Goal: Communication & Community: Answer question/provide support

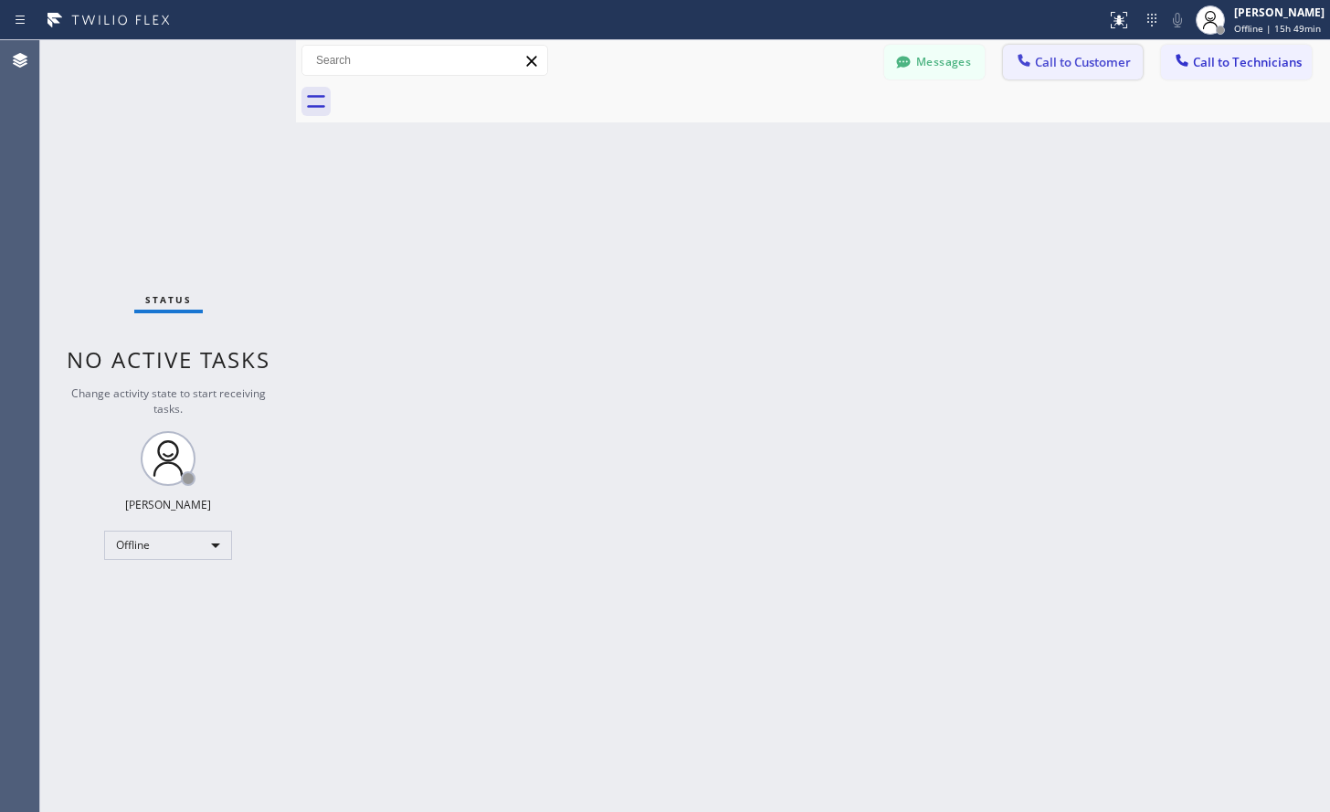
click at [1064, 73] on button "Call to Customer" at bounding box center [1073, 62] width 140 height 35
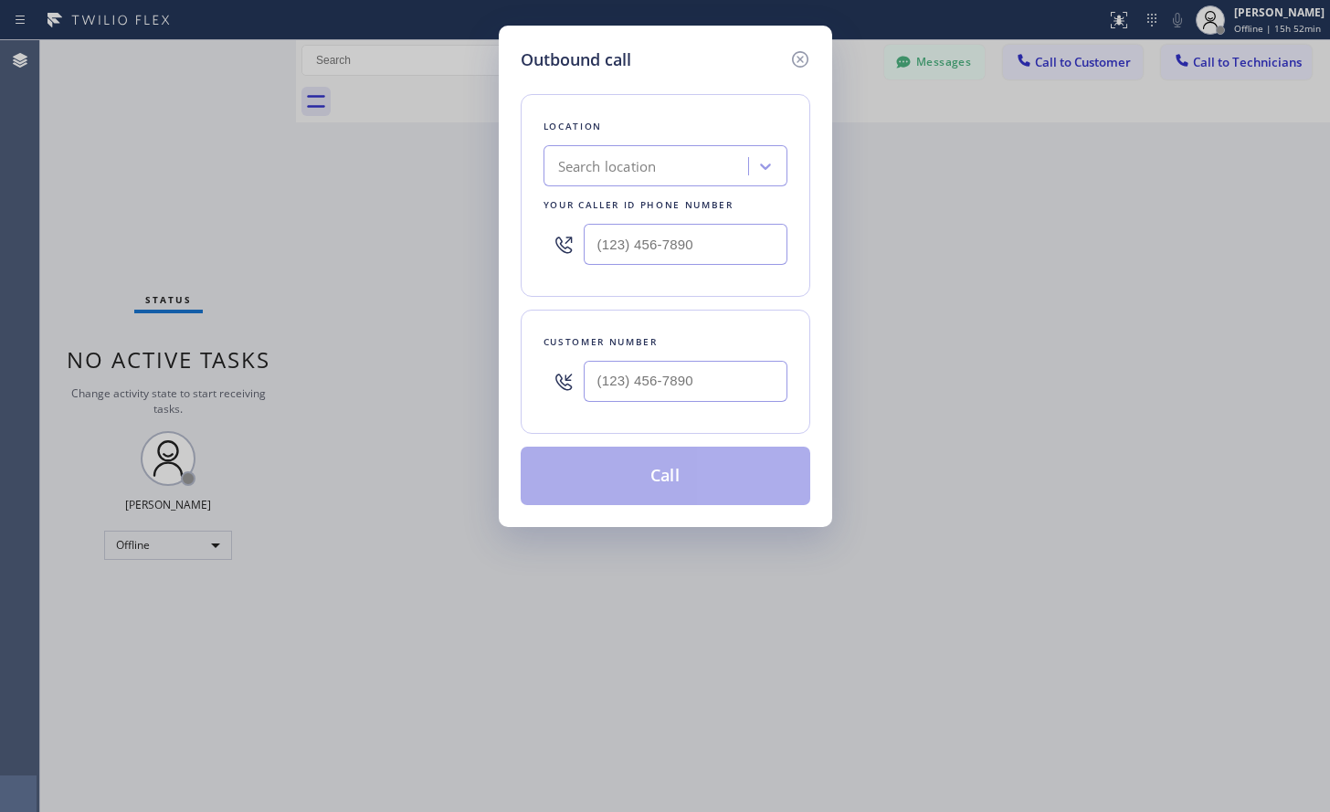
click at [634, 181] on div "Search location" at bounding box center [648, 167] width 199 height 32
paste input "5 Star Electric [GEOGRAPHIC_DATA]"
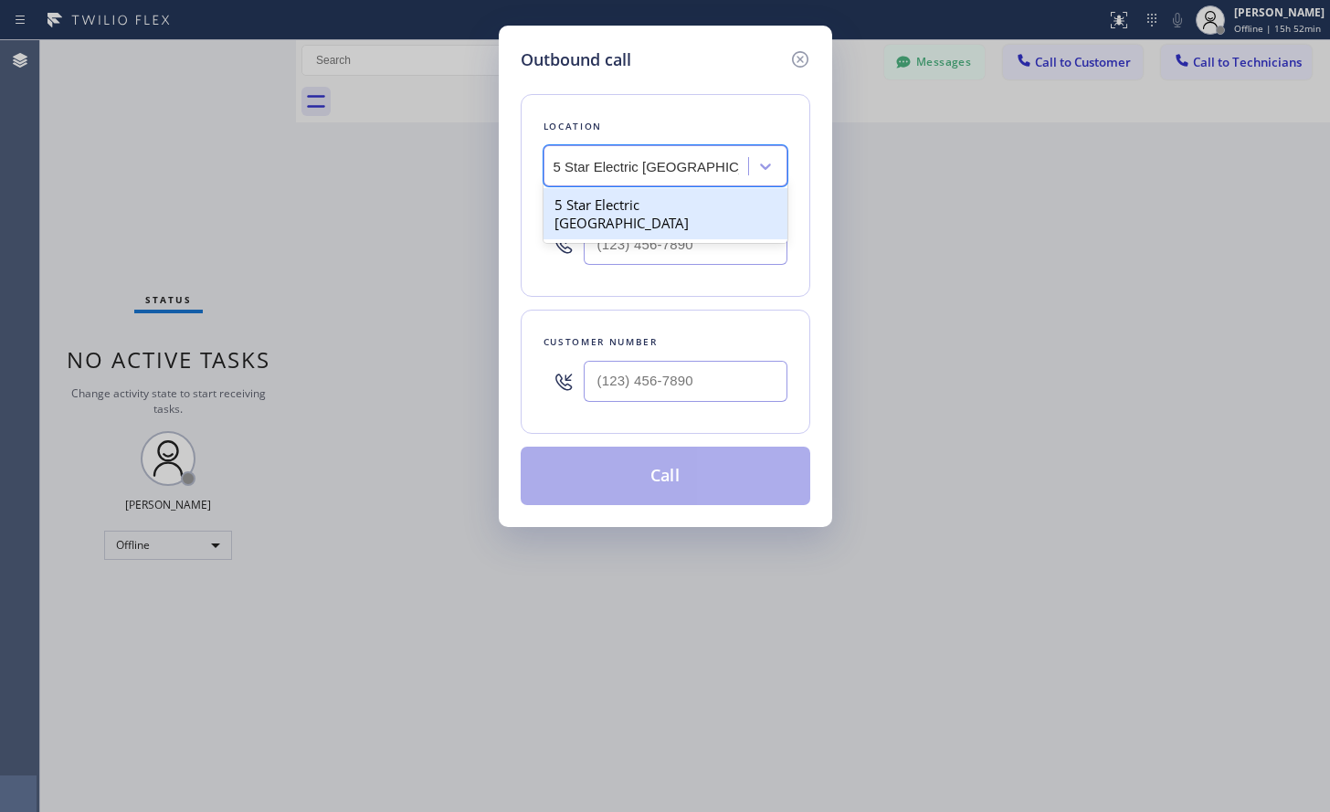
type input "5 Star Electric [GEOGRAPHIC_DATA]"
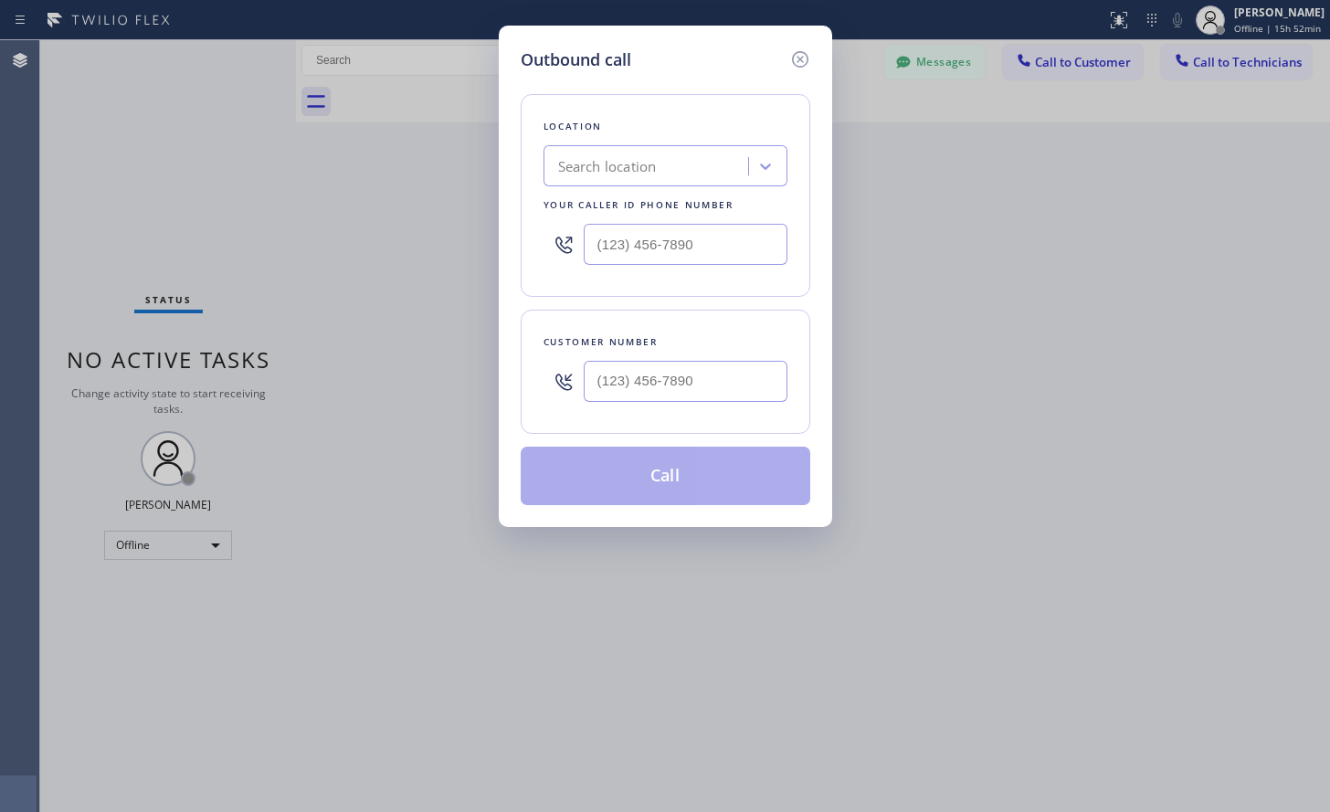
scroll to position [0, 0]
click at [635, 383] on input "(___) ___-____" at bounding box center [686, 381] width 204 height 41
paste input "702) 250-5394"
type input "[PHONE_NUMBER]"
click at [773, 164] on icon at bounding box center [765, 166] width 18 height 18
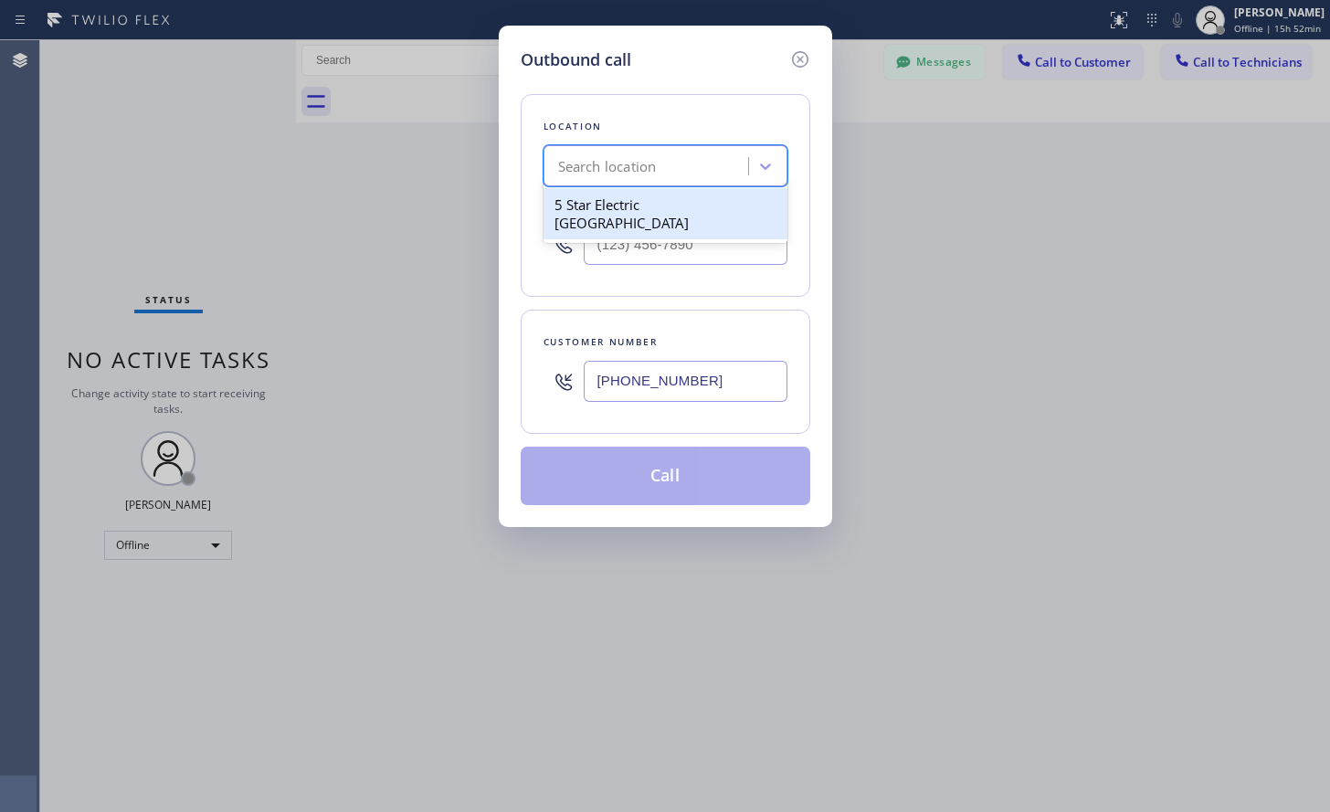
click at [658, 204] on div "5 Star Electric [GEOGRAPHIC_DATA]" at bounding box center [665, 213] width 244 height 51
type input "[PHONE_NUMBER]"
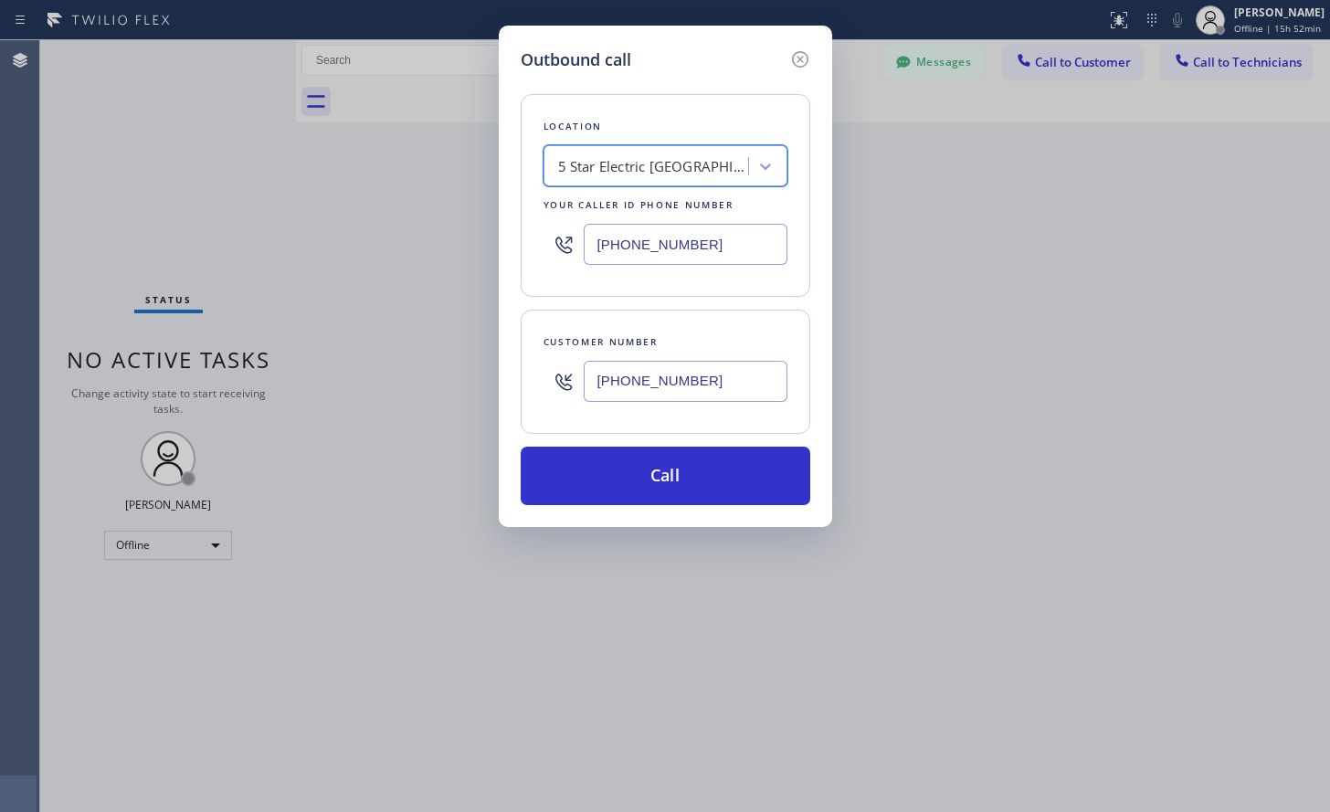
click at [211, 541] on div "Outbound call Location option 5 Star Electric [GEOGRAPHIC_DATA], selected. 1 re…" at bounding box center [665, 406] width 1330 height 812
drag, startPoint x: 651, startPoint y: 485, endPoint x: 815, endPoint y: 97, distance: 421.1
click at [649, 485] on button "Call" at bounding box center [665, 476] width 289 height 58
click at [716, 364] on input "[PHONE_NUMBER]" at bounding box center [686, 381] width 204 height 41
click at [713, 374] on input "[PHONE_NUMBER]" at bounding box center [686, 381] width 204 height 41
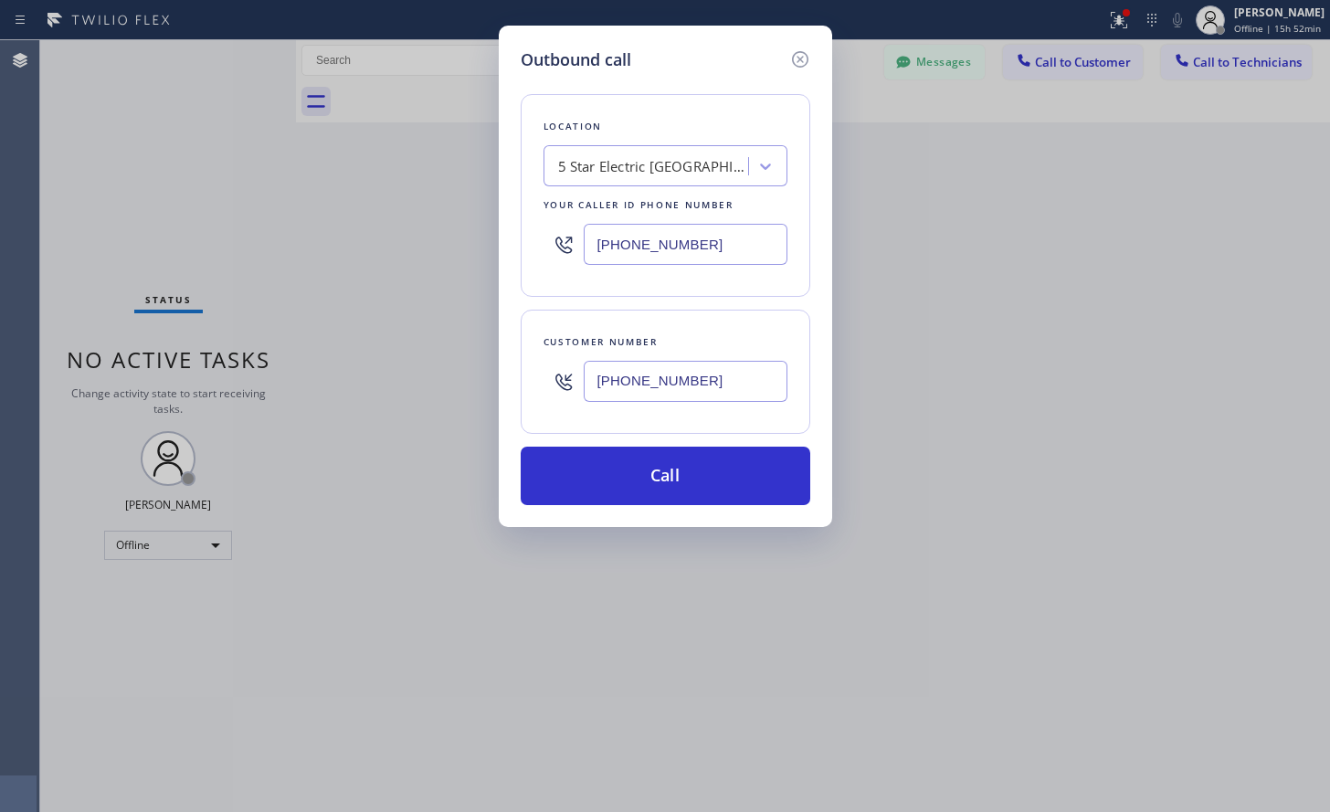
click at [713, 374] on input "[PHONE_NUMBER]" at bounding box center [686, 381] width 204 height 41
click at [802, 57] on icon at bounding box center [799, 59] width 16 height 16
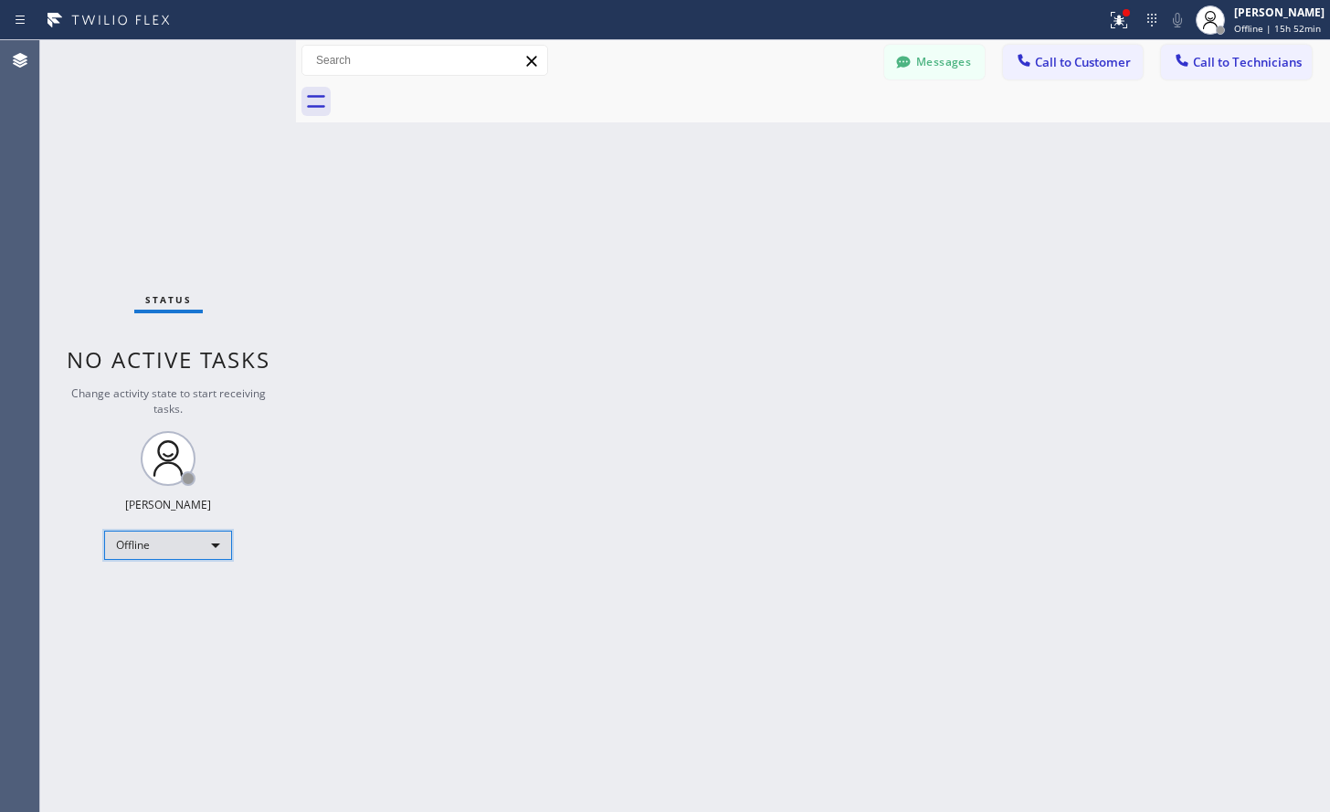
click at [217, 542] on div "Offline" at bounding box center [168, 545] width 128 height 29
drag, startPoint x: 128, startPoint y: 612, endPoint x: 183, endPoint y: 548, distance: 84.2
click at [126, 612] on li "Unavailable" at bounding box center [167, 616] width 124 height 22
click at [1113, 53] on button "Call to Customer" at bounding box center [1073, 62] width 140 height 35
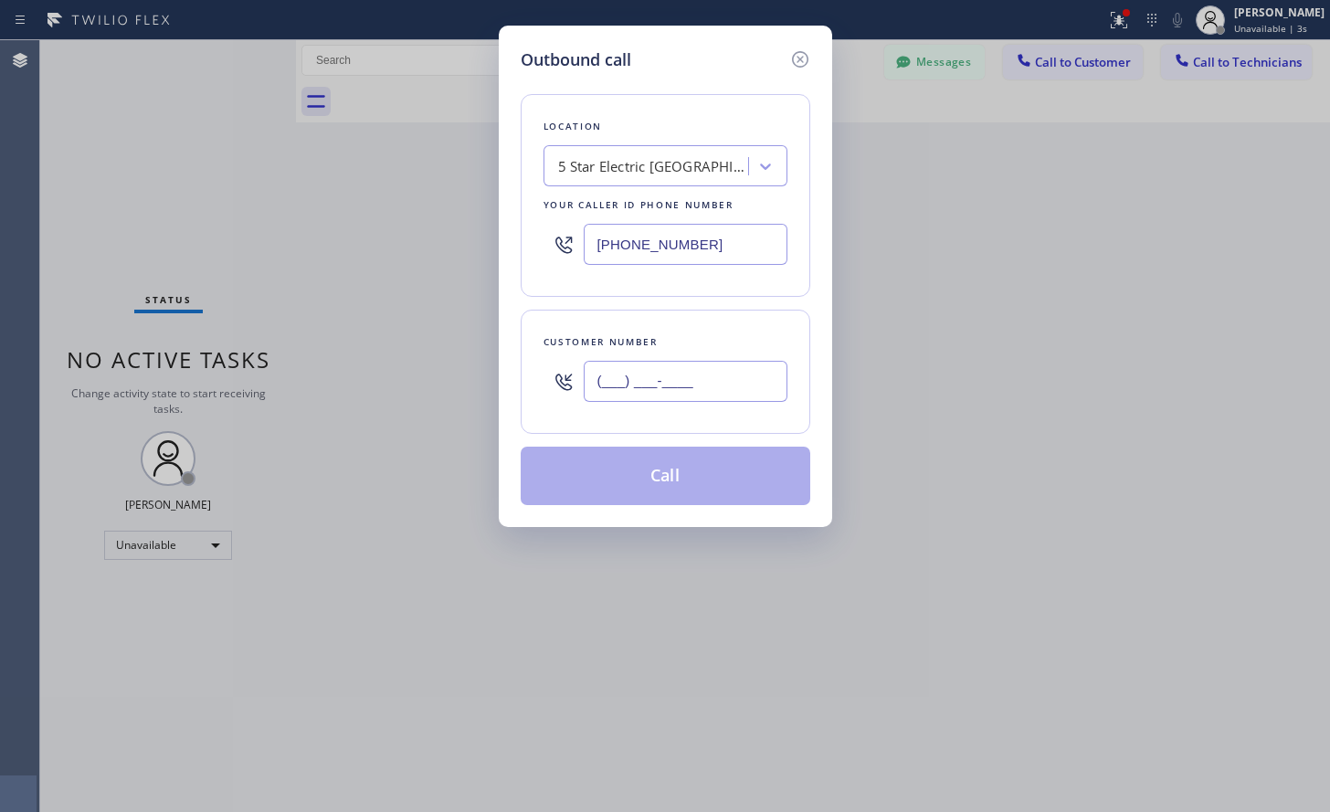
click at [708, 382] on input "(___) ___-____" at bounding box center [686, 381] width 204 height 41
paste input "702) 250-5394"
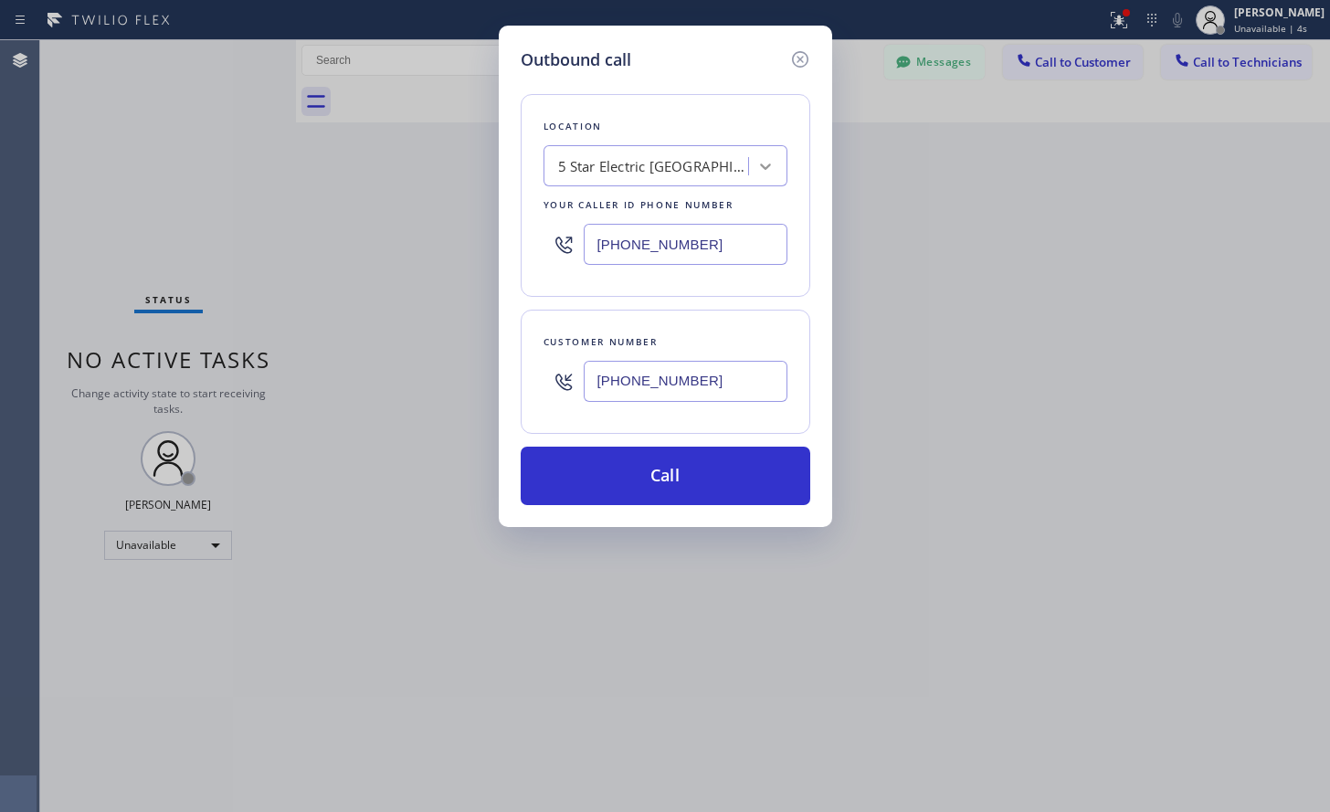
type input "[PHONE_NUMBER]"
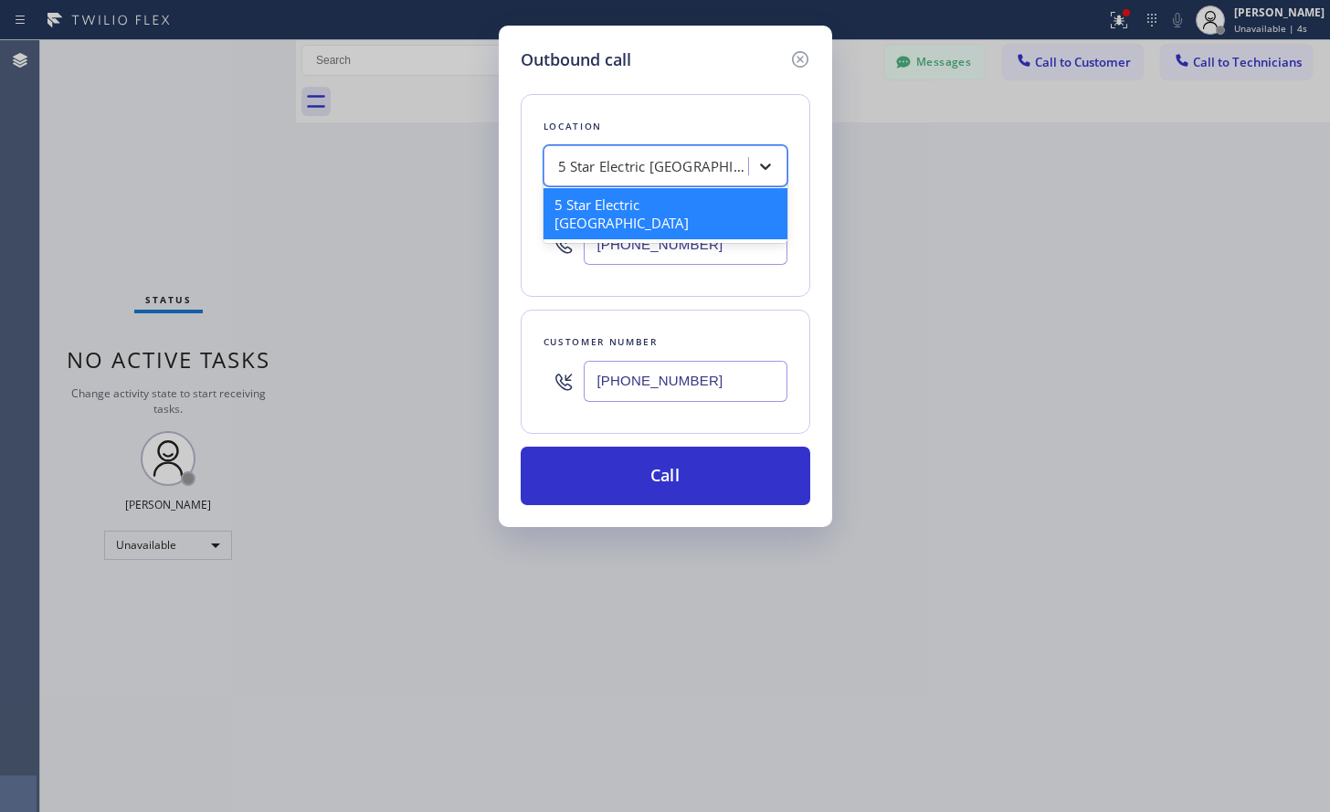
click at [771, 166] on icon at bounding box center [765, 166] width 18 height 18
click at [720, 210] on div "5 Star Electric [GEOGRAPHIC_DATA]" at bounding box center [665, 213] width 244 height 51
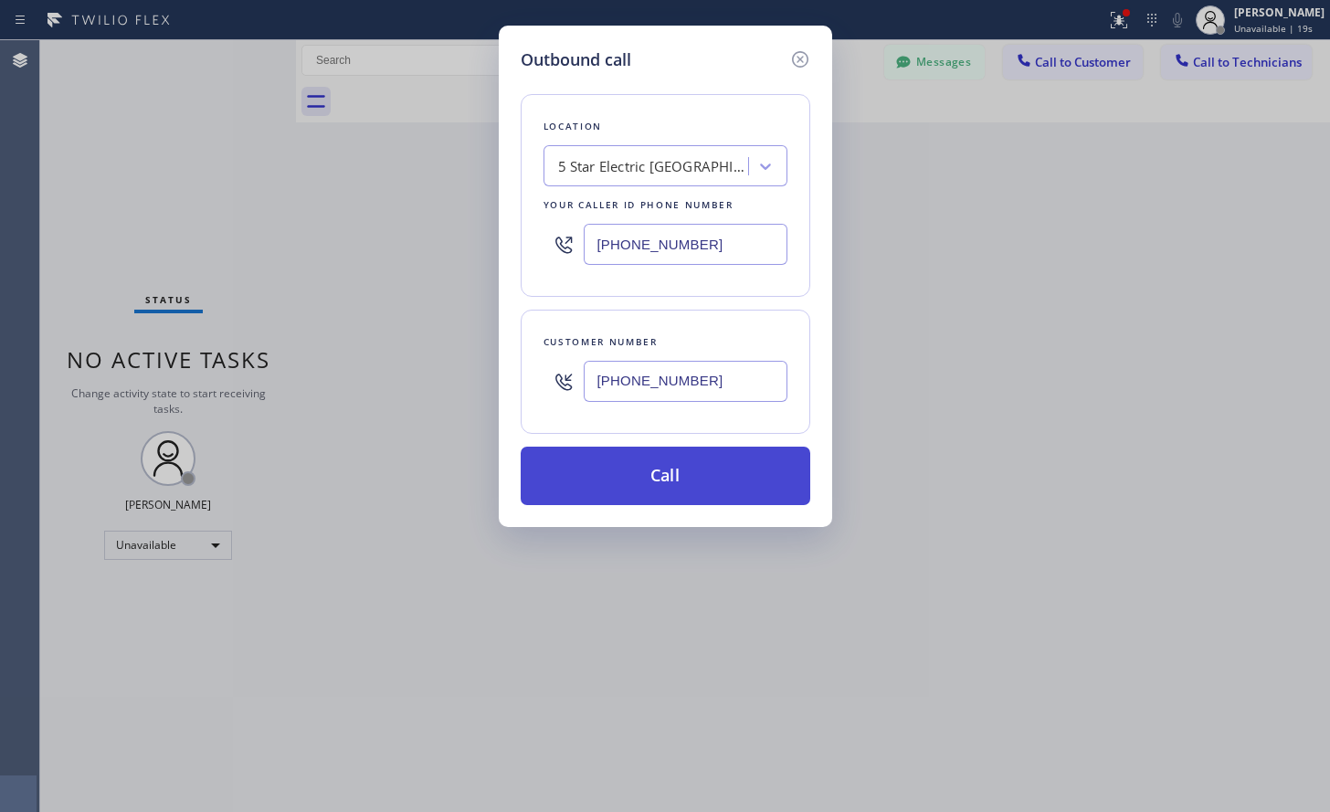
click at [688, 484] on button "Call" at bounding box center [665, 476] width 289 height 58
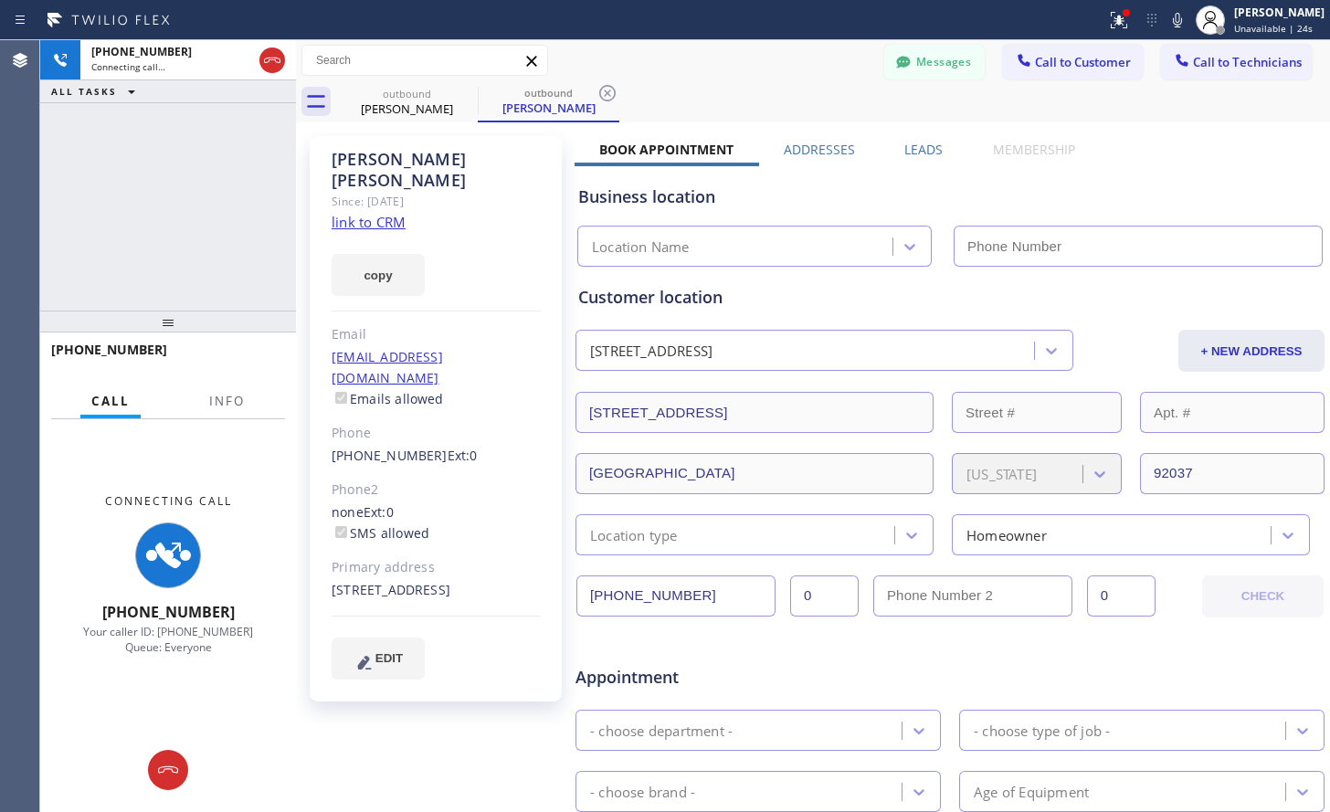
type input "[PHONE_NUMBER]"
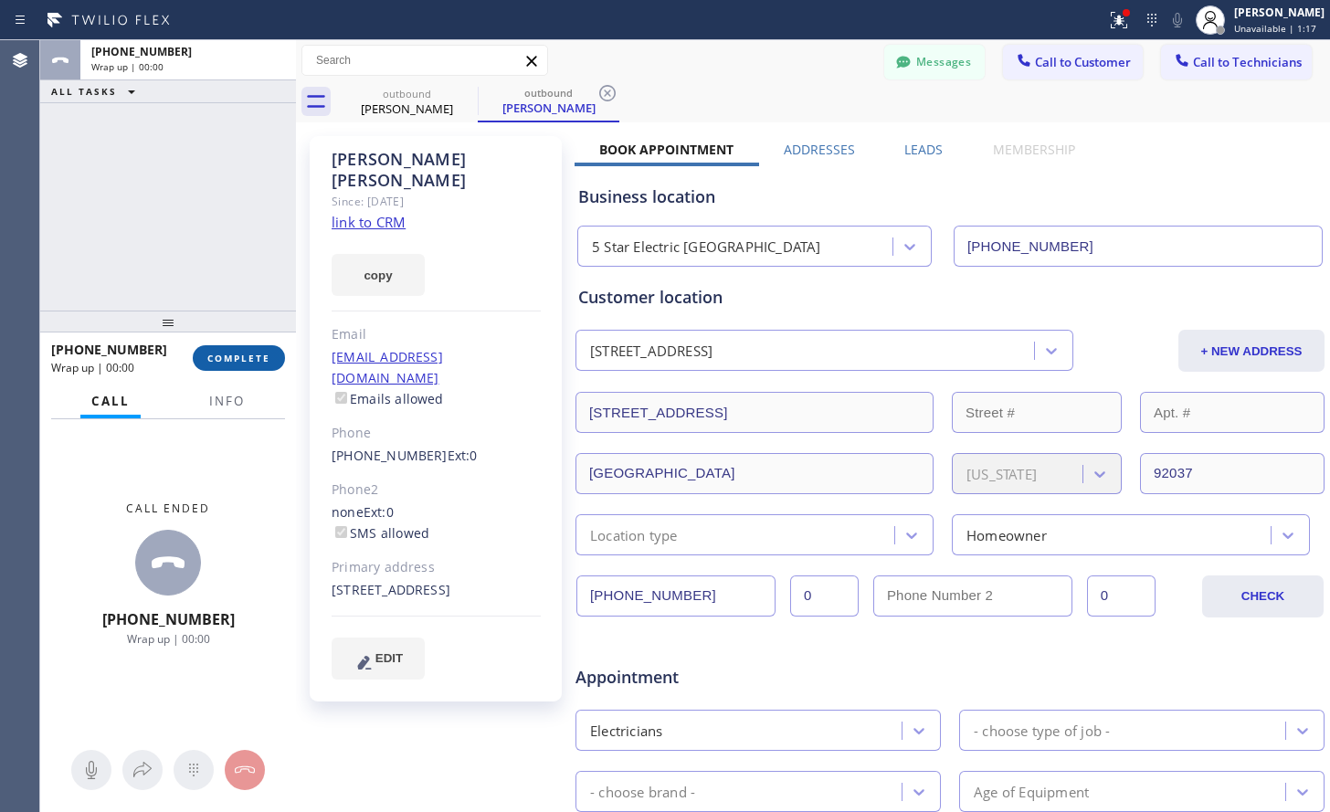
click at [275, 361] on button "COMPLETE" at bounding box center [239, 358] width 92 height 26
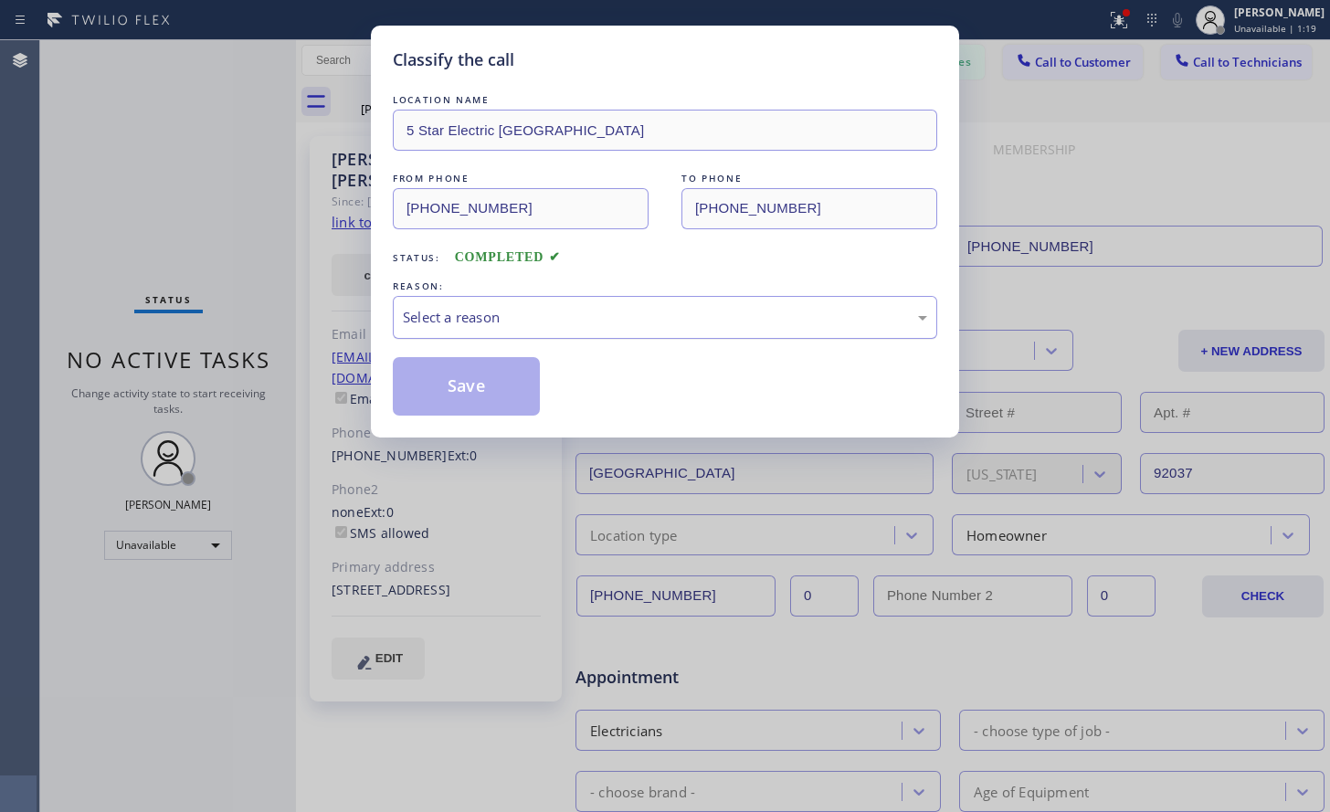
click at [525, 310] on div "Select a reason" at bounding box center [665, 317] width 524 height 21
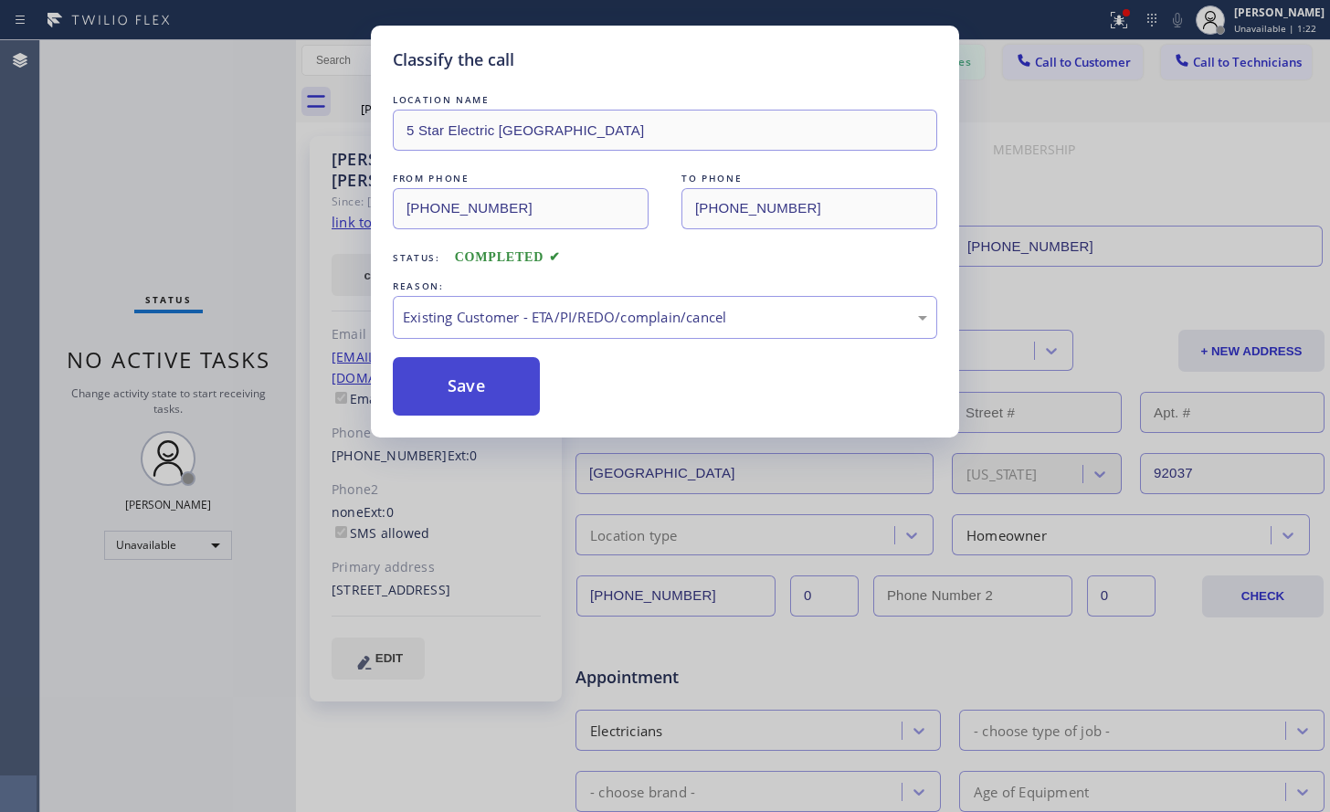
click at [421, 376] on button "Save" at bounding box center [466, 386] width 147 height 58
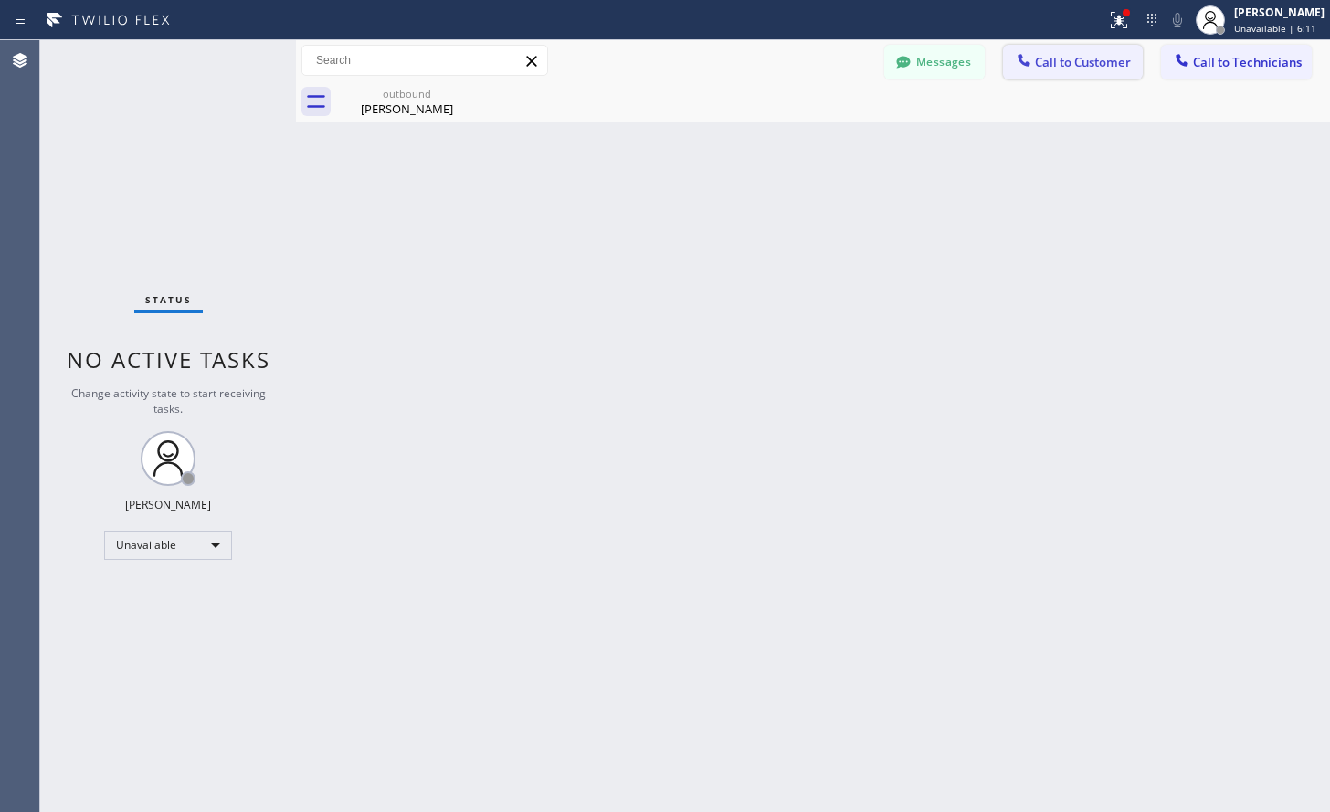
click at [1074, 64] on span "Call to Customer" at bounding box center [1083, 62] width 96 height 16
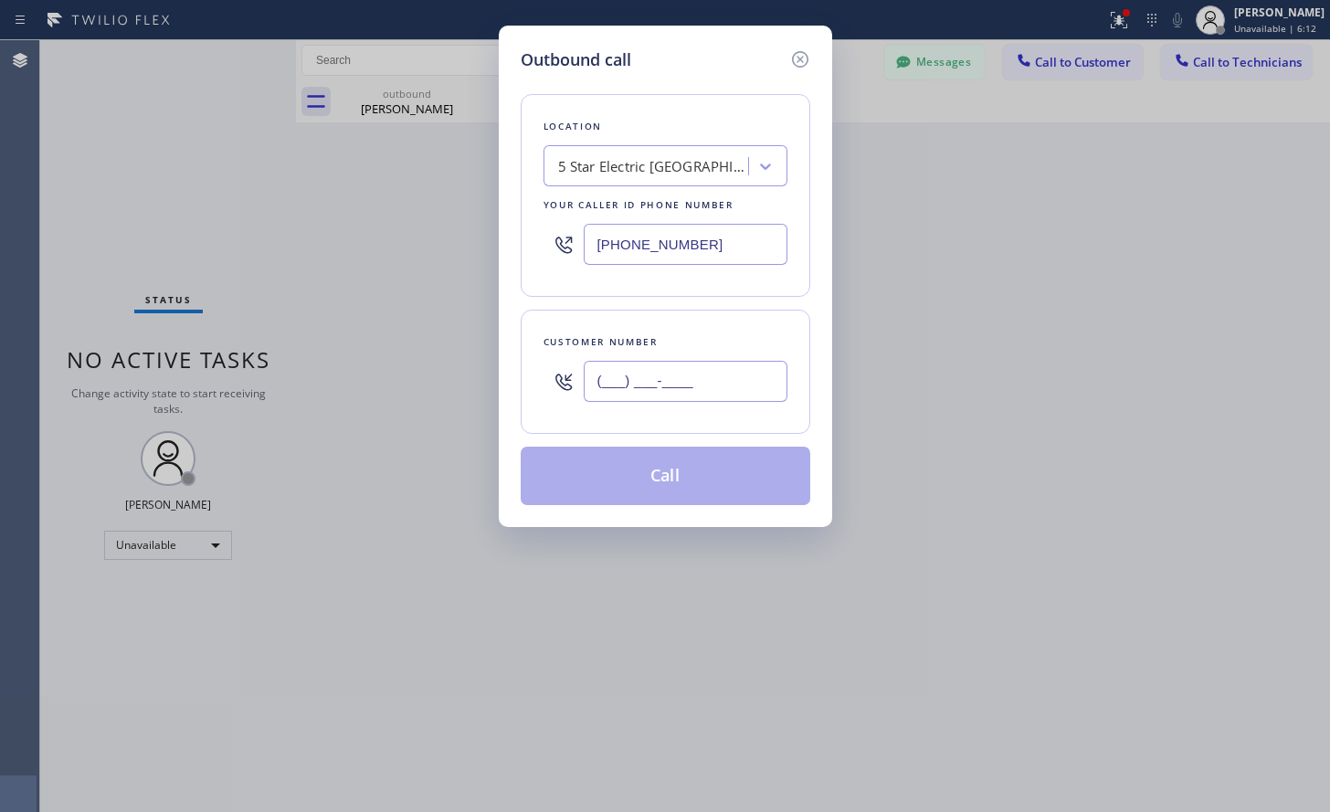
click at [703, 392] on input "(___) ___-____" at bounding box center [686, 381] width 204 height 41
paste input "607) 793-1616"
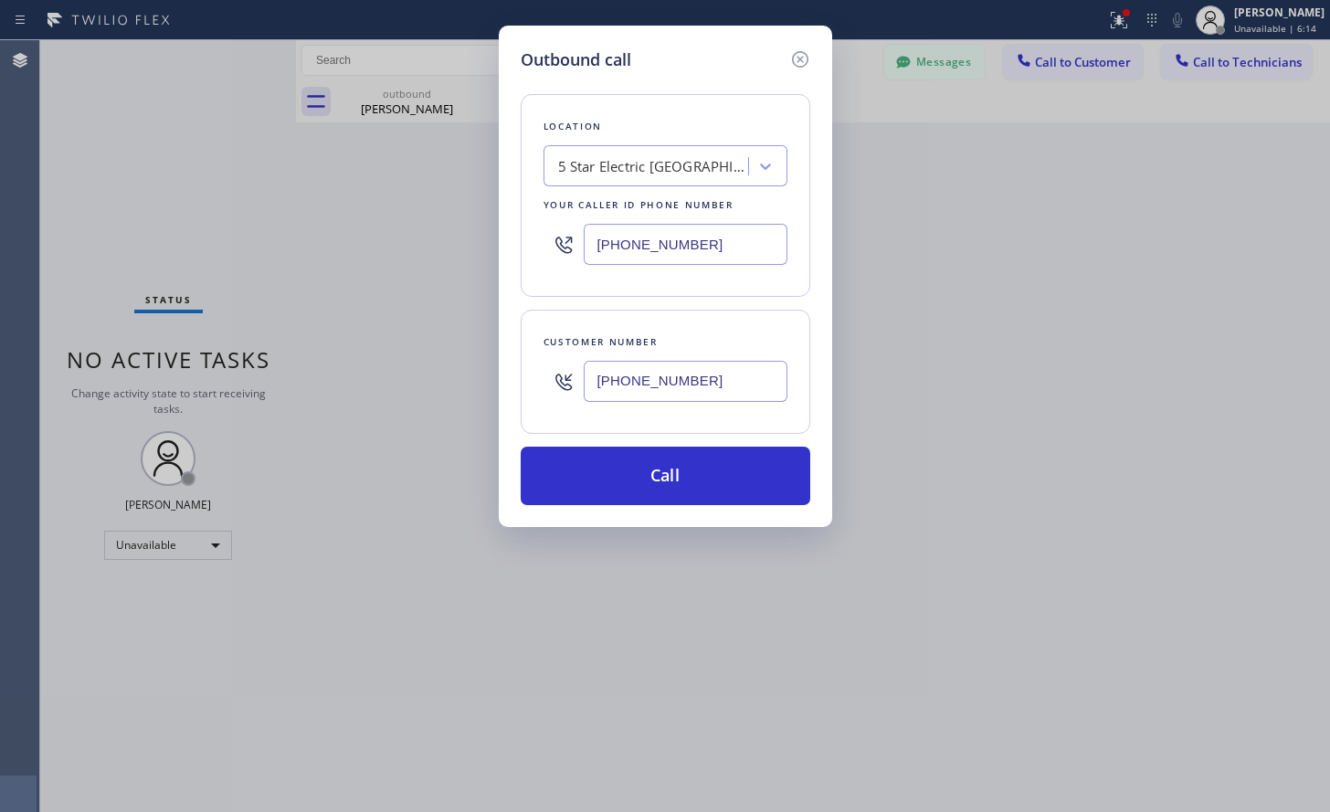
type input "[PHONE_NUMBER]"
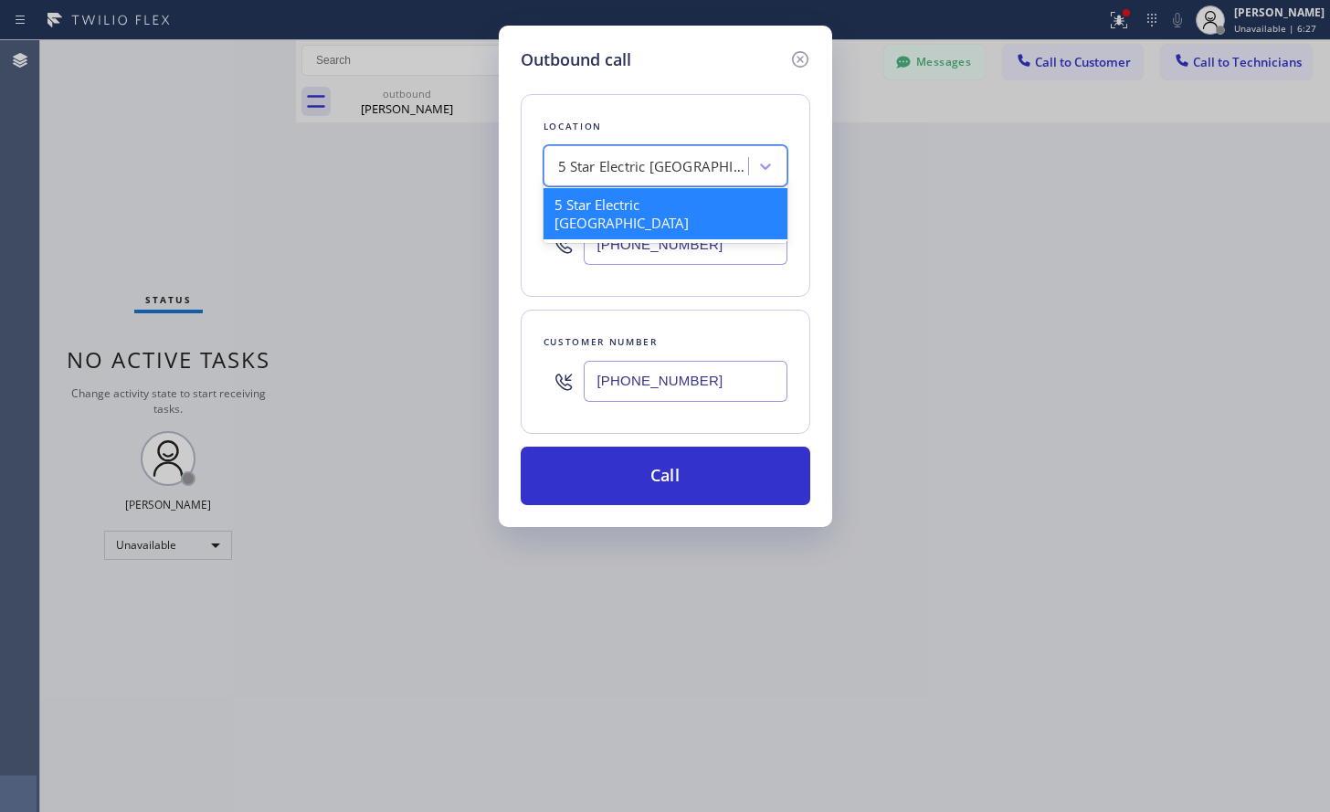
click at [703, 166] on div "5 Star Electric [GEOGRAPHIC_DATA]" at bounding box center [654, 166] width 192 height 21
paste input "Electrical Garage [GEOGRAPHIC_DATA][PERSON_NAME]"
type input "Electrical Garage [GEOGRAPHIC_DATA][PERSON_NAME]"
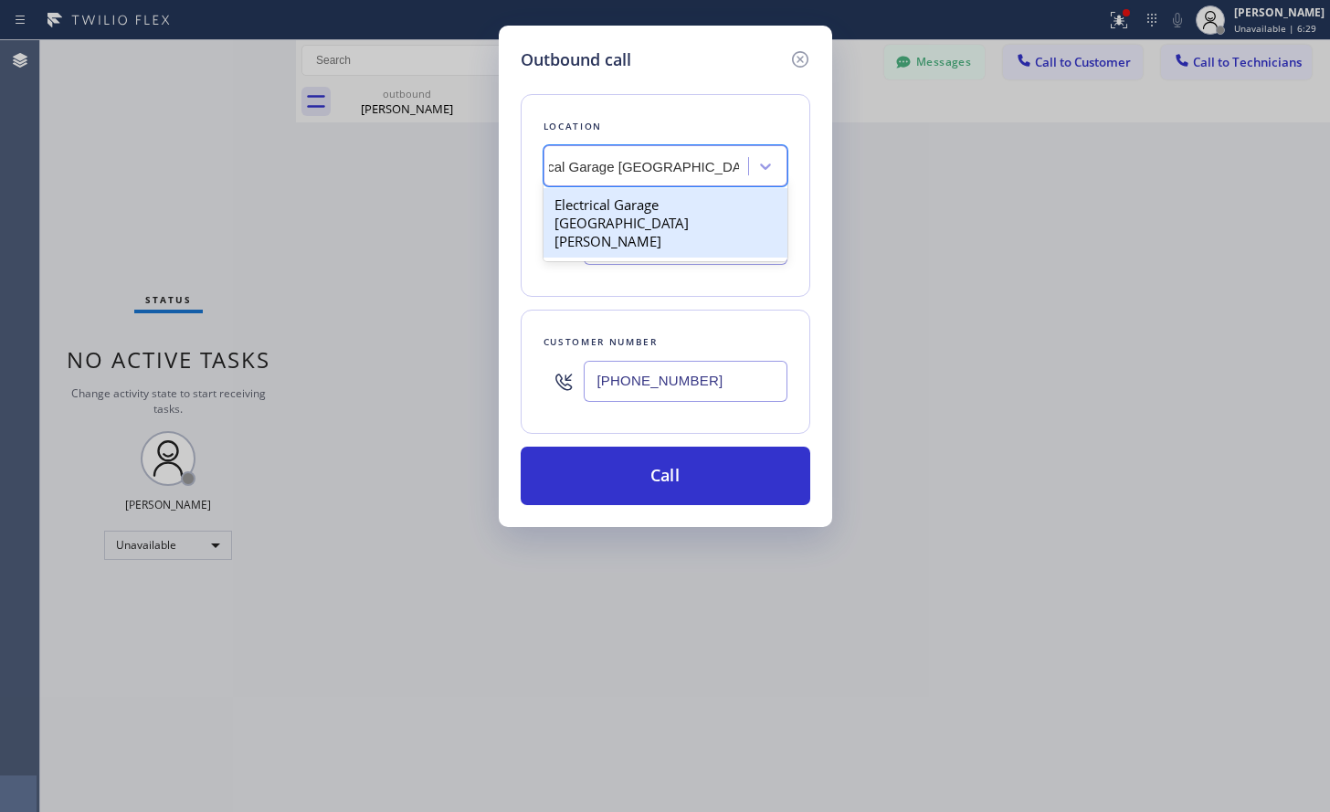
click at [672, 204] on div "Electrical Garage [GEOGRAPHIC_DATA][PERSON_NAME]" at bounding box center [665, 222] width 244 height 69
type input "[PHONE_NUMBER]"
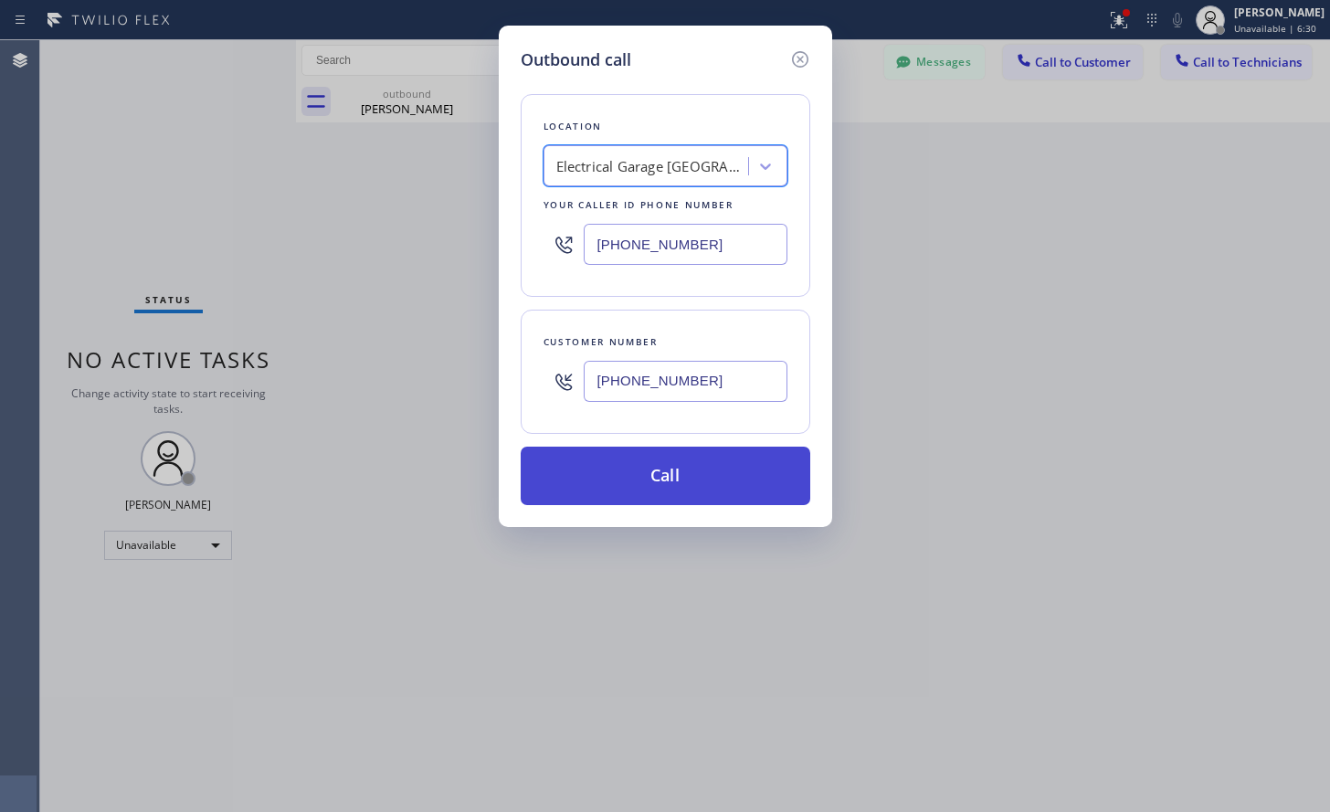
click at [646, 479] on button "Call" at bounding box center [665, 476] width 289 height 58
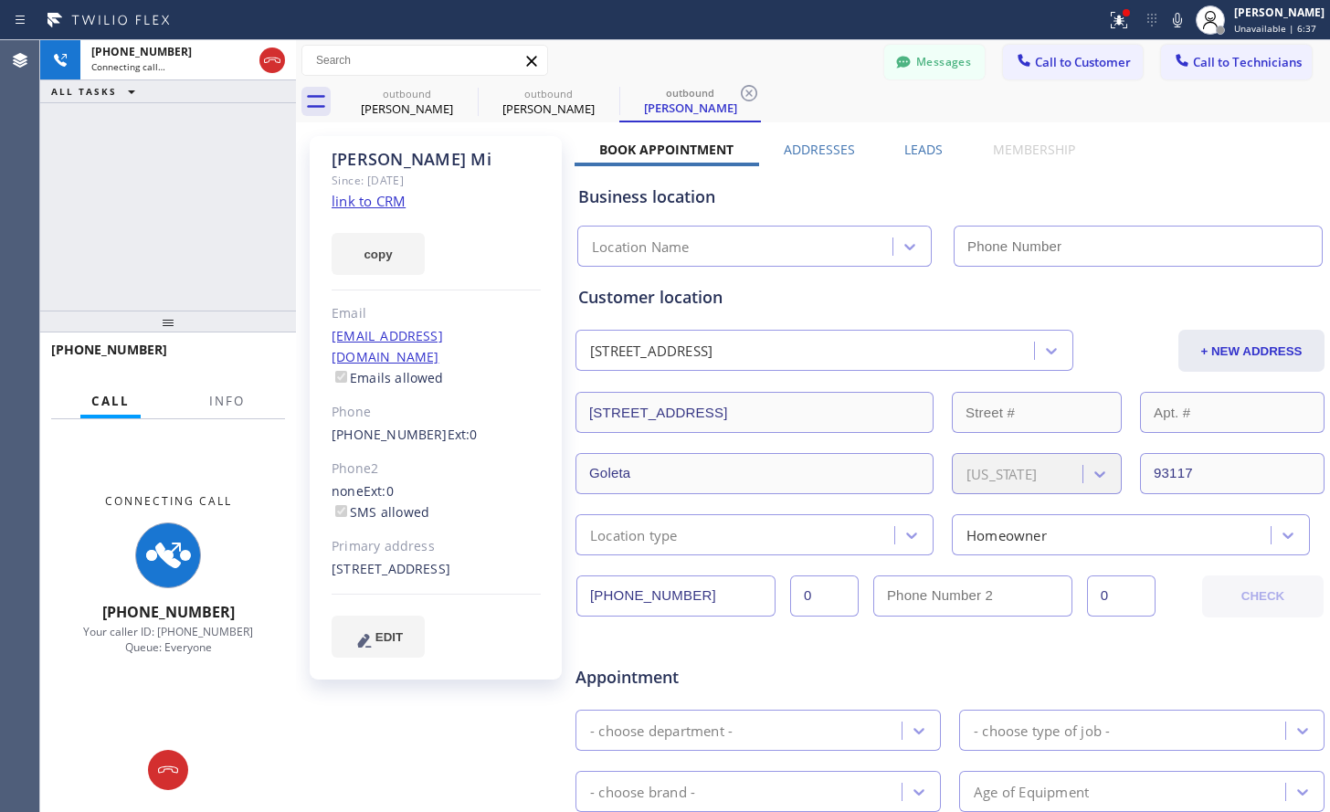
type input "[PHONE_NUMBER]"
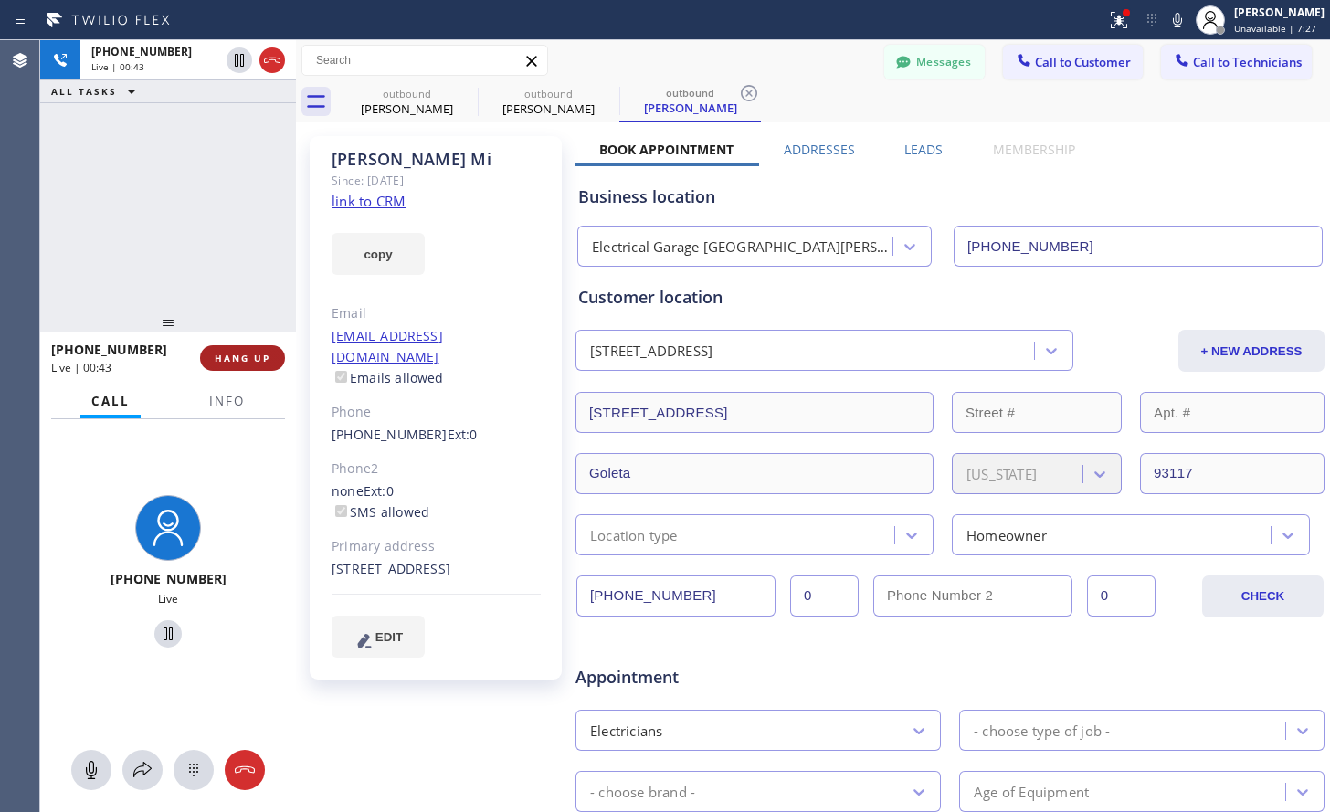
click at [239, 363] on span "HANG UP" at bounding box center [243, 358] width 56 height 13
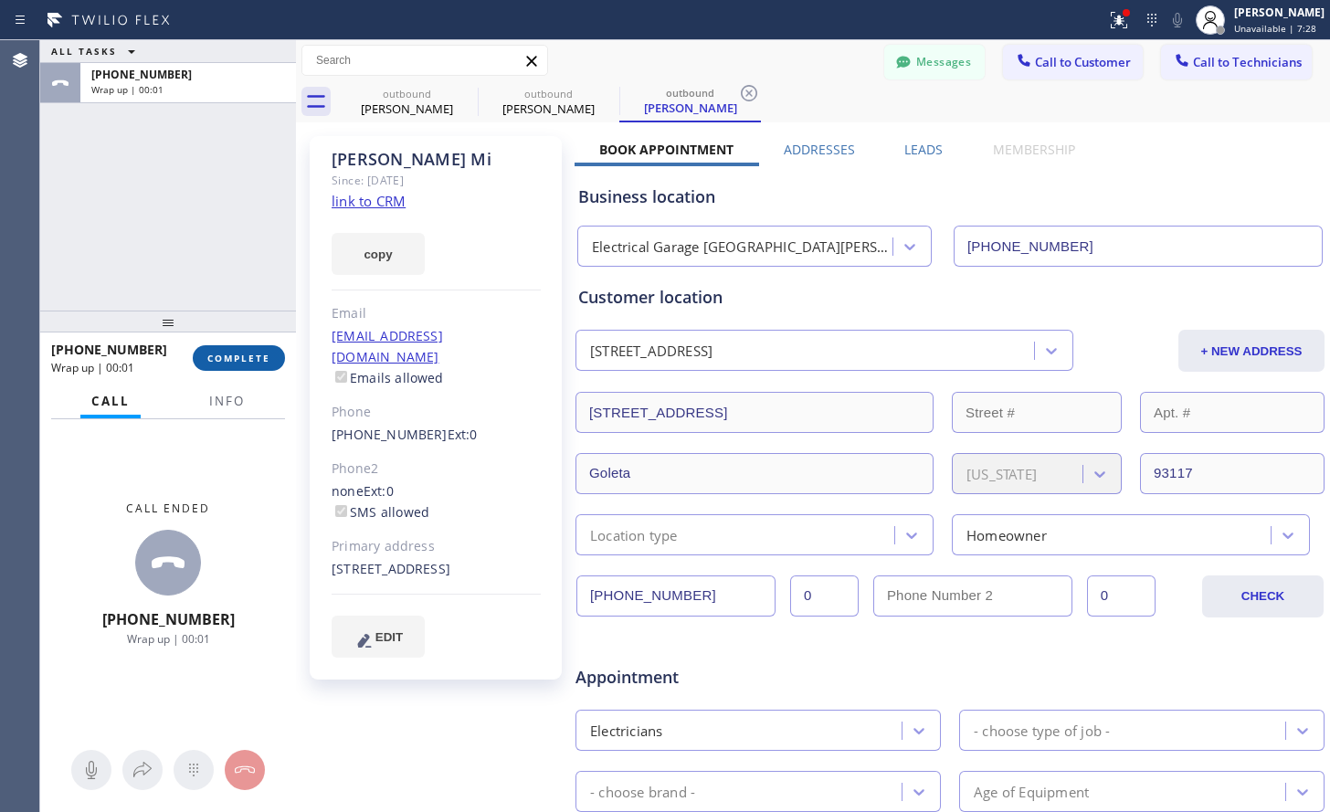
click at [239, 363] on span "COMPLETE" at bounding box center [238, 358] width 63 height 13
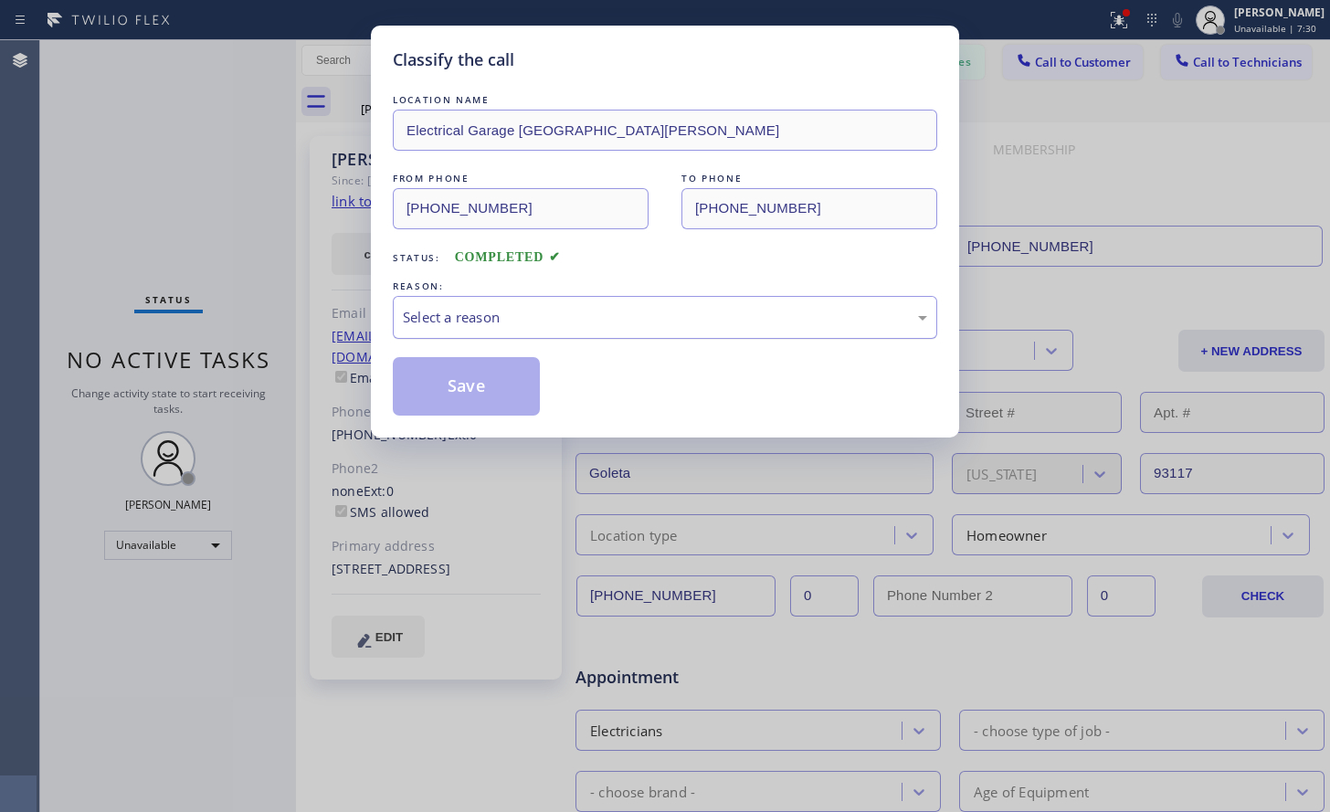
click at [626, 311] on div "Select a reason" at bounding box center [665, 317] width 524 height 21
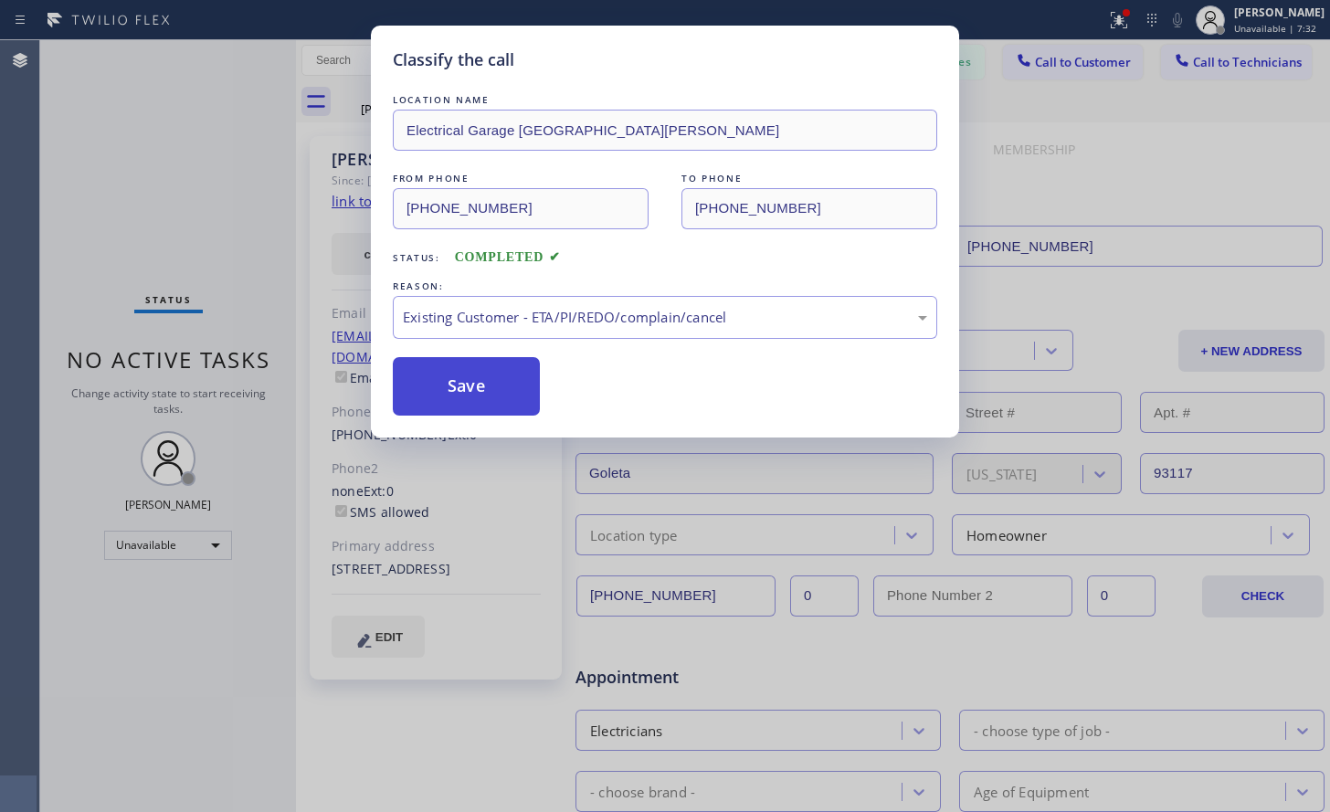
click at [467, 384] on button "Save" at bounding box center [466, 386] width 147 height 58
